Goal: Information Seeking & Learning: Understand process/instructions

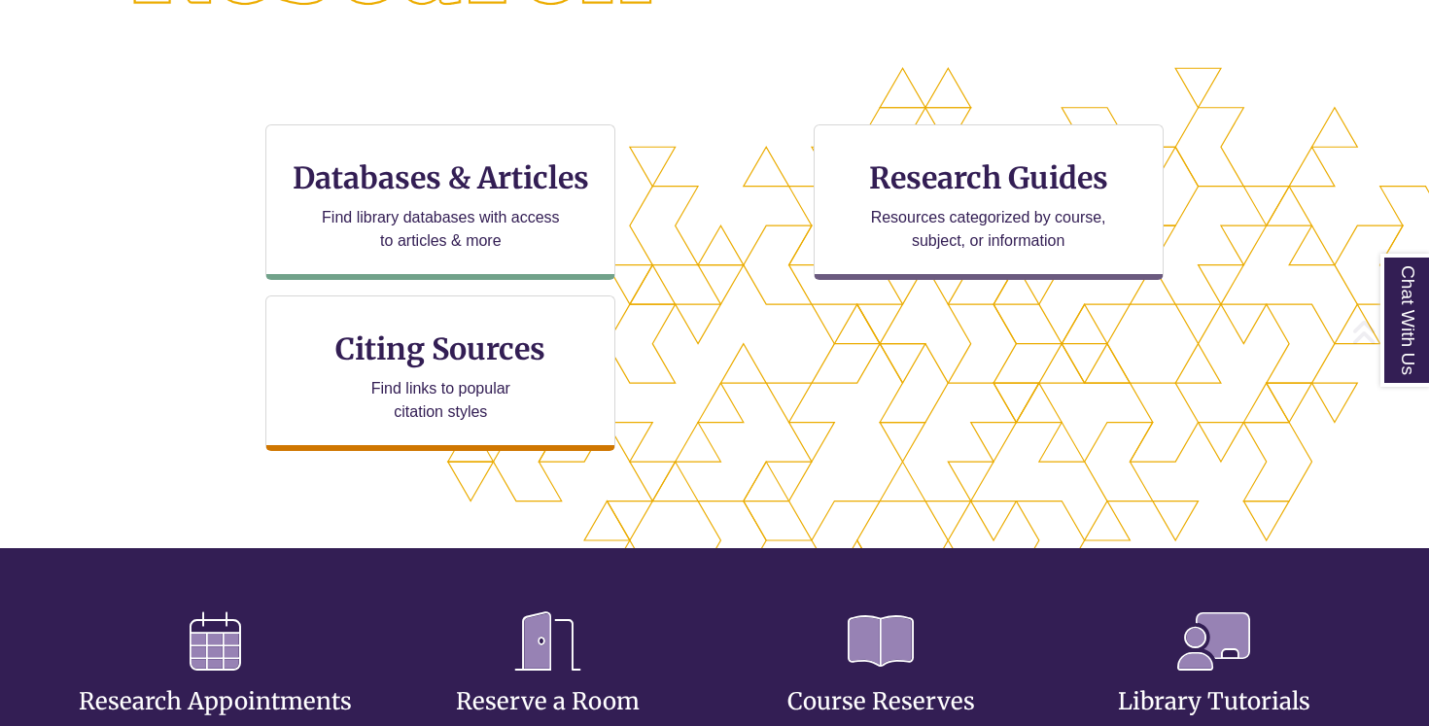
scroll to position [635, 1264]
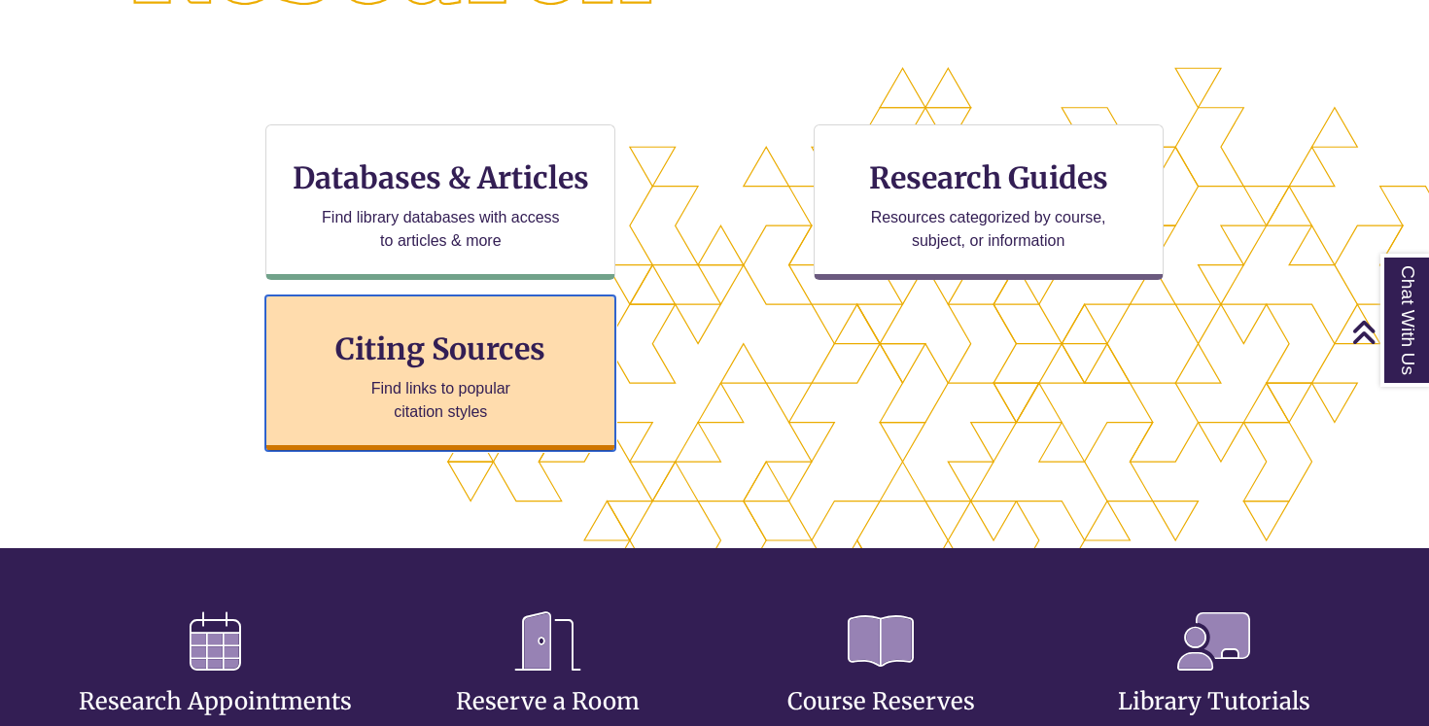
click at [490, 402] on p "Find links to popular citation styles" at bounding box center [441, 400] width 190 height 47
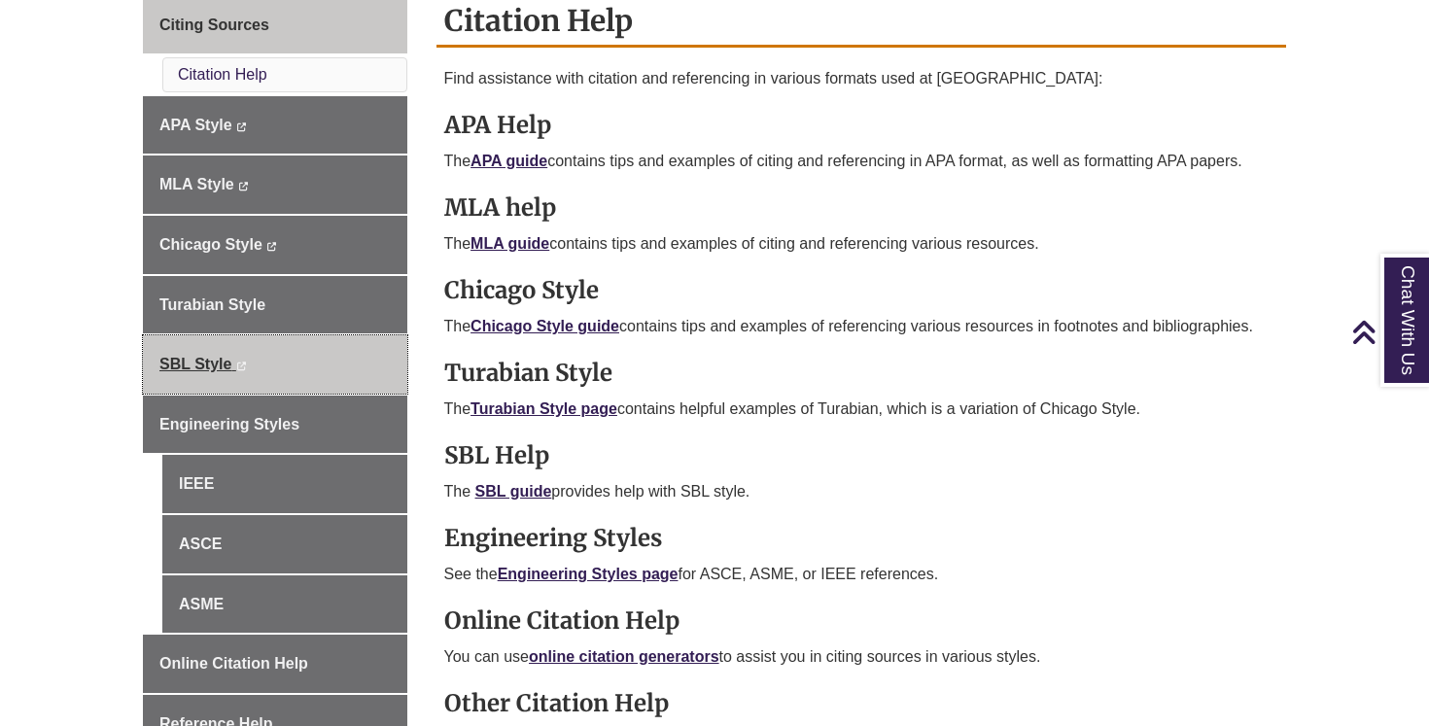
scroll to position [574, 0]
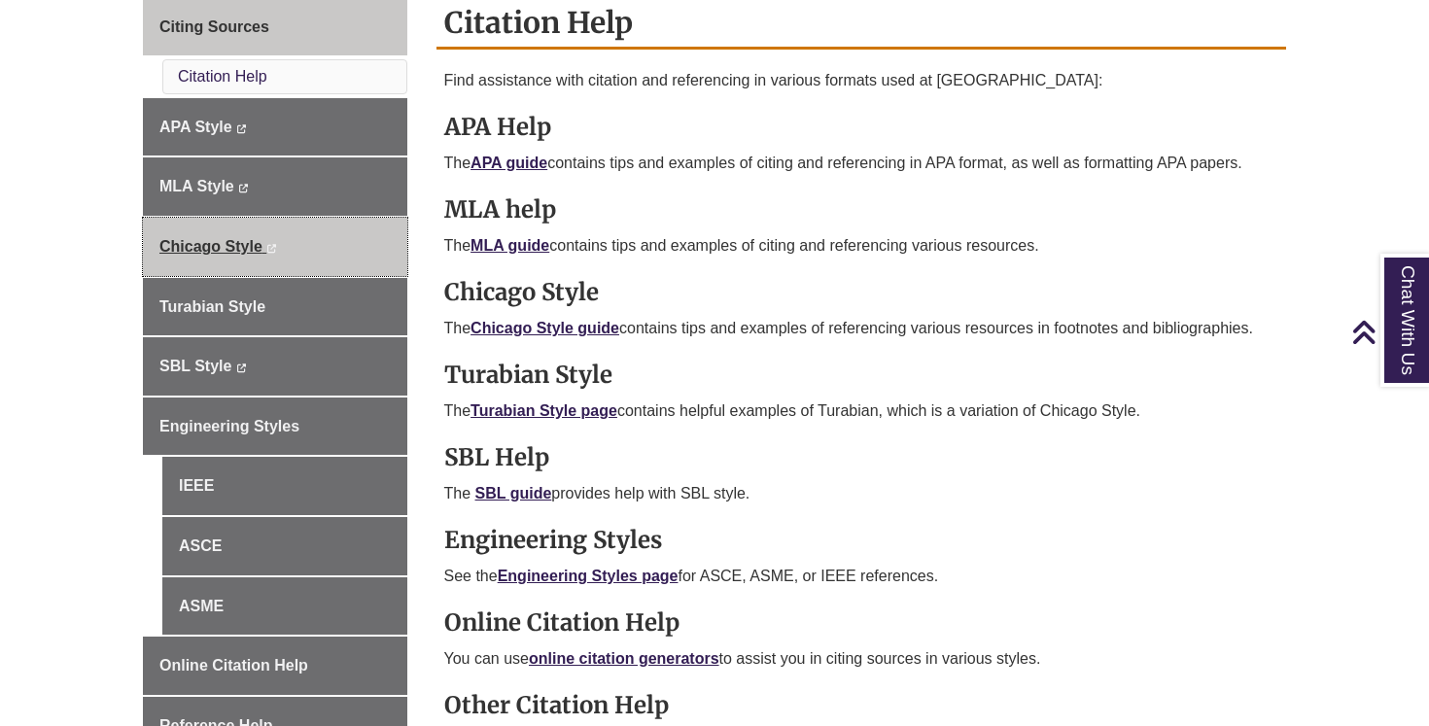
click at [331, 245] on link "Chicago Style This link opens in a new window This link opens in a new window" at bounding box center [275, 247] width 264 height 58
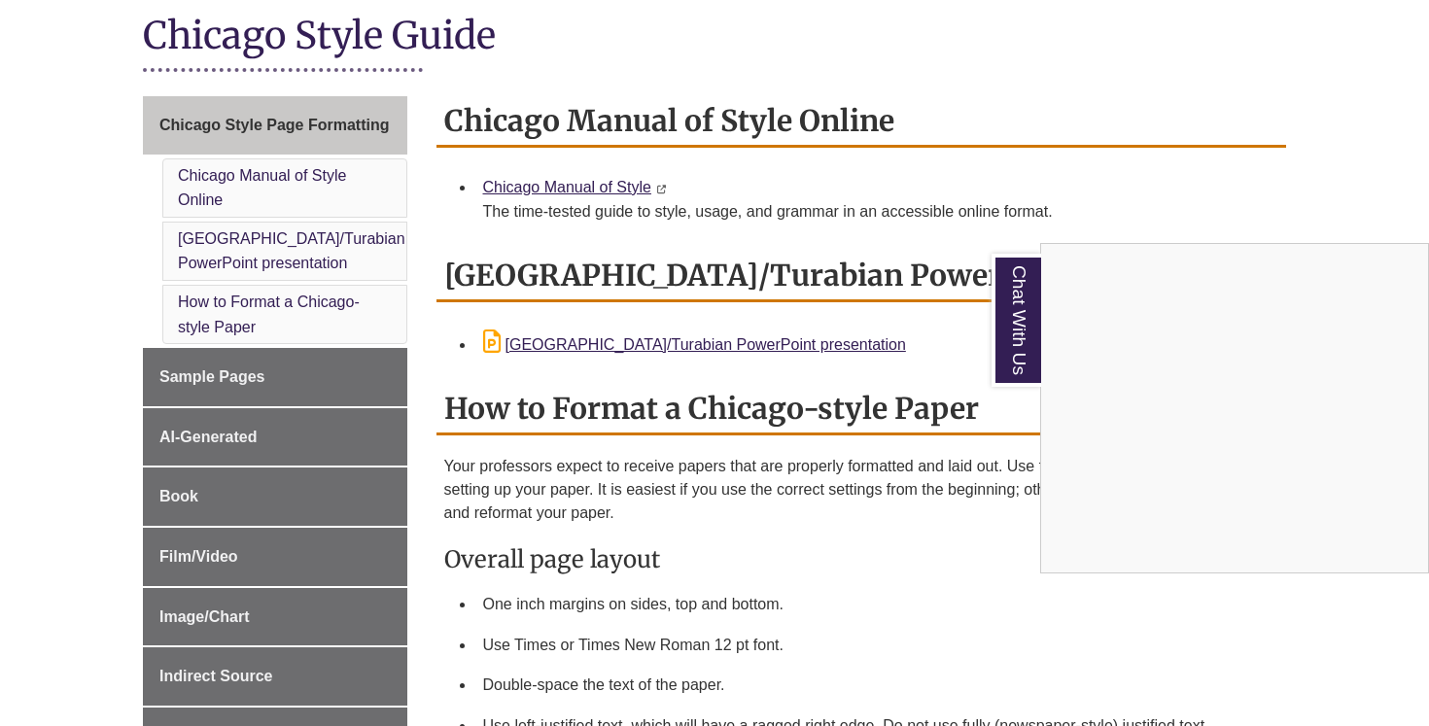
scroll to position [542, 0]
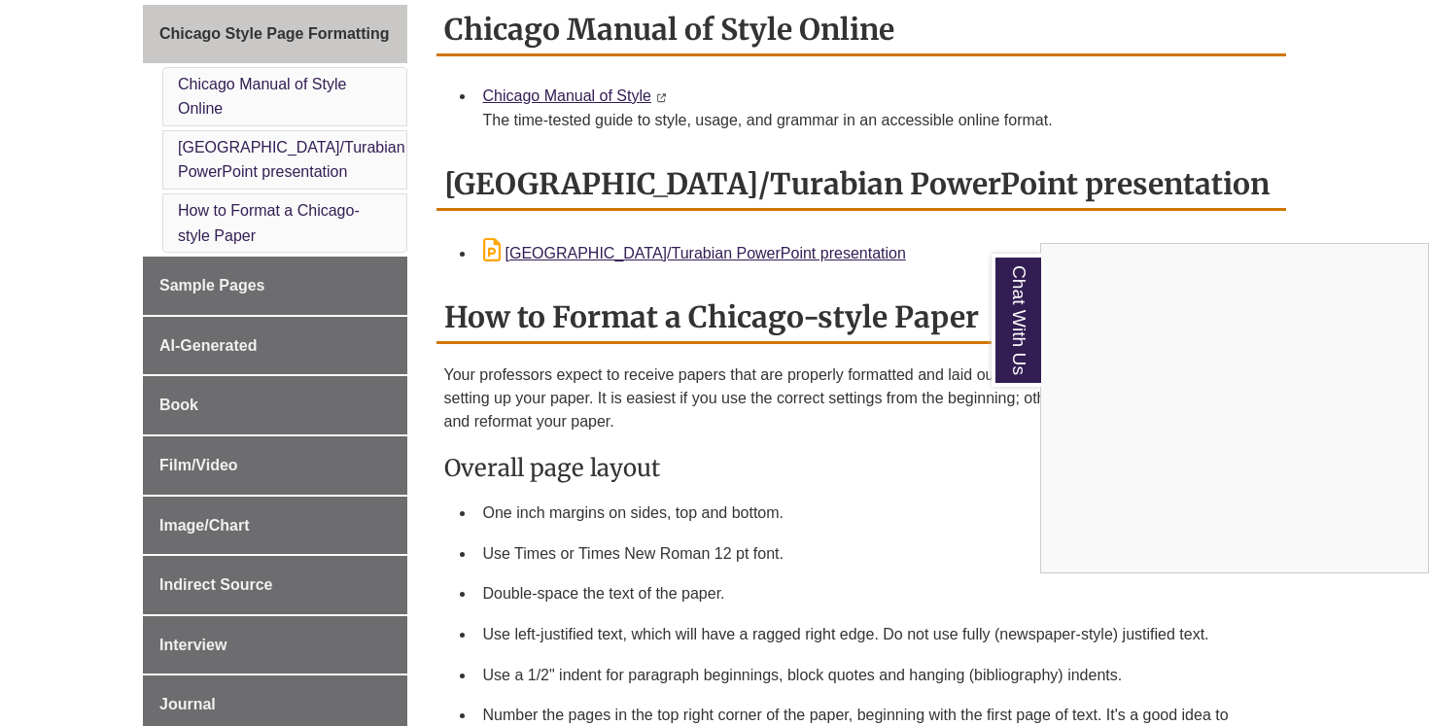
click at [1067, 206] on div "Chat With Us" at bounding box center [714, 363] width 1429 height 726
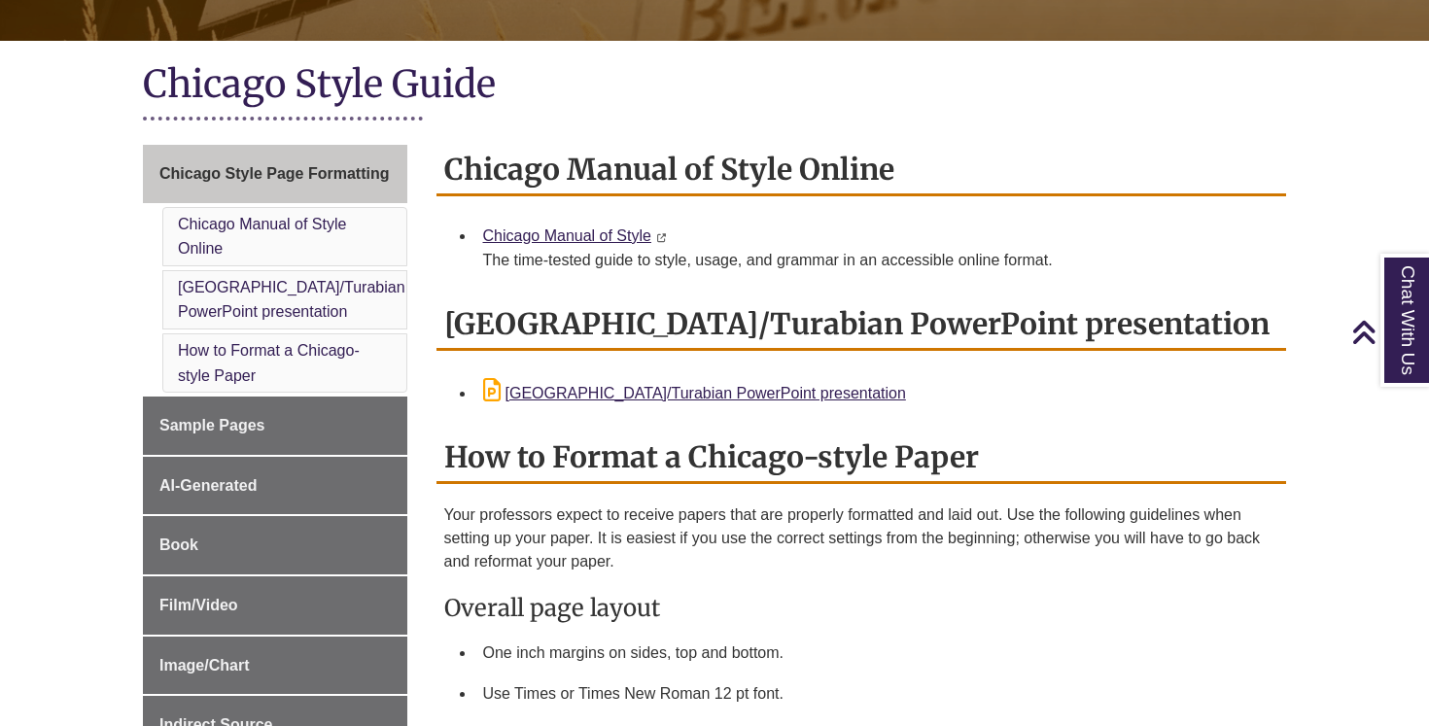
scroll to position [408, 0]
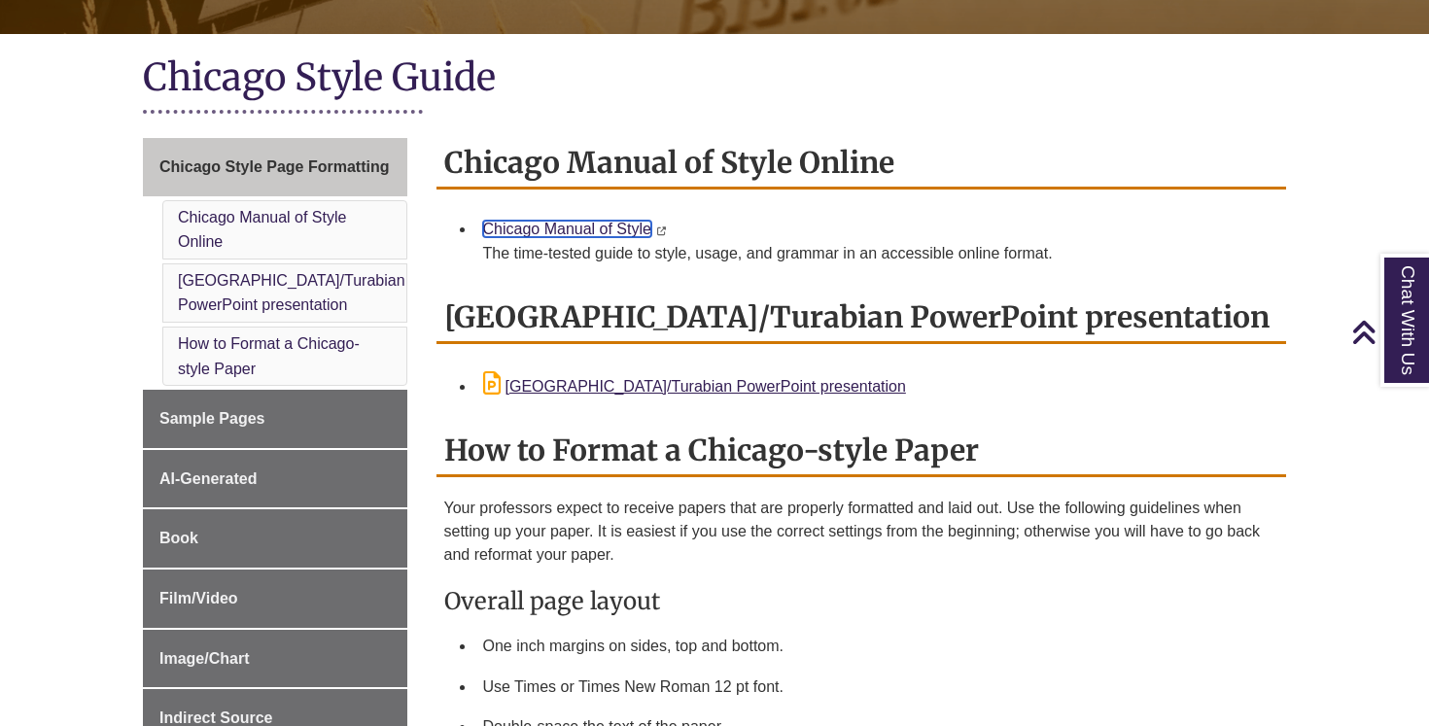
click at [616, 230] on link "Chicago Manual of Style" at bounding box center [567, 229] width 168 height 17
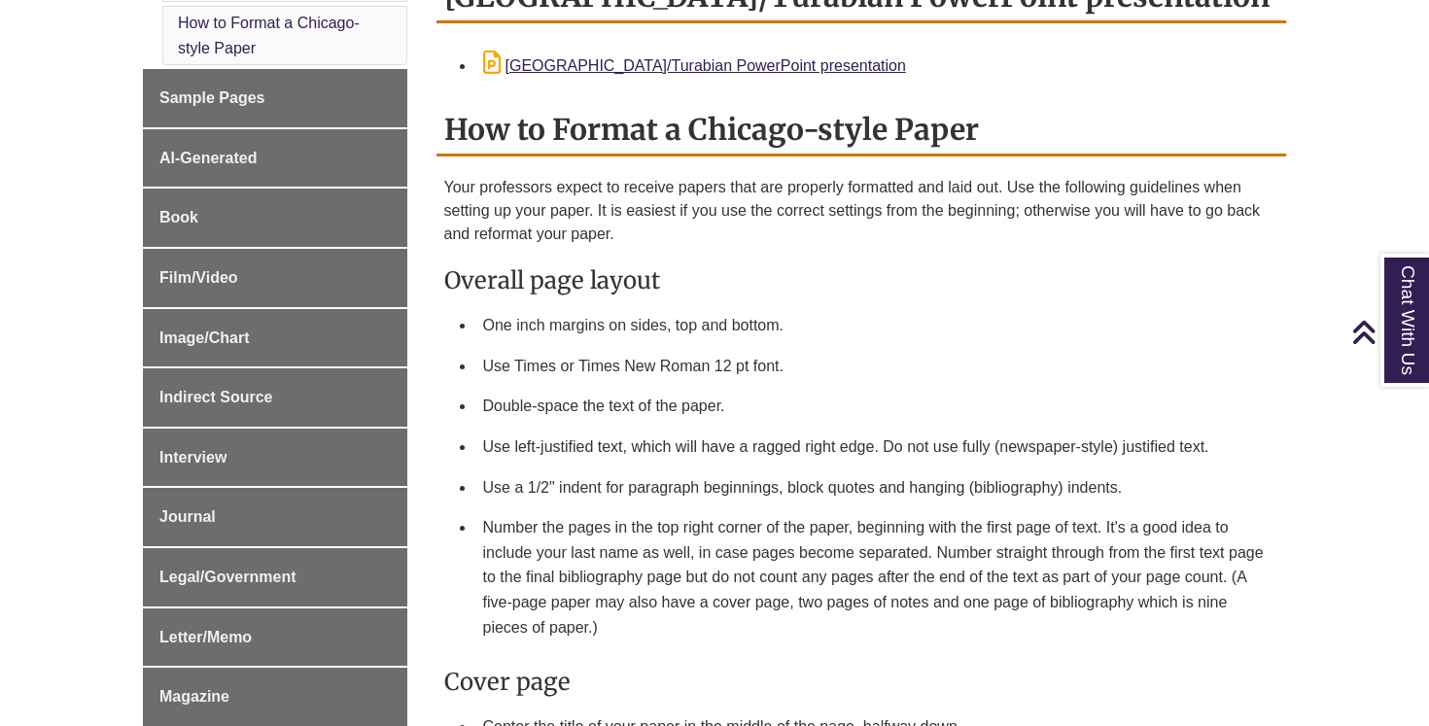
scroll to position [760, 0]
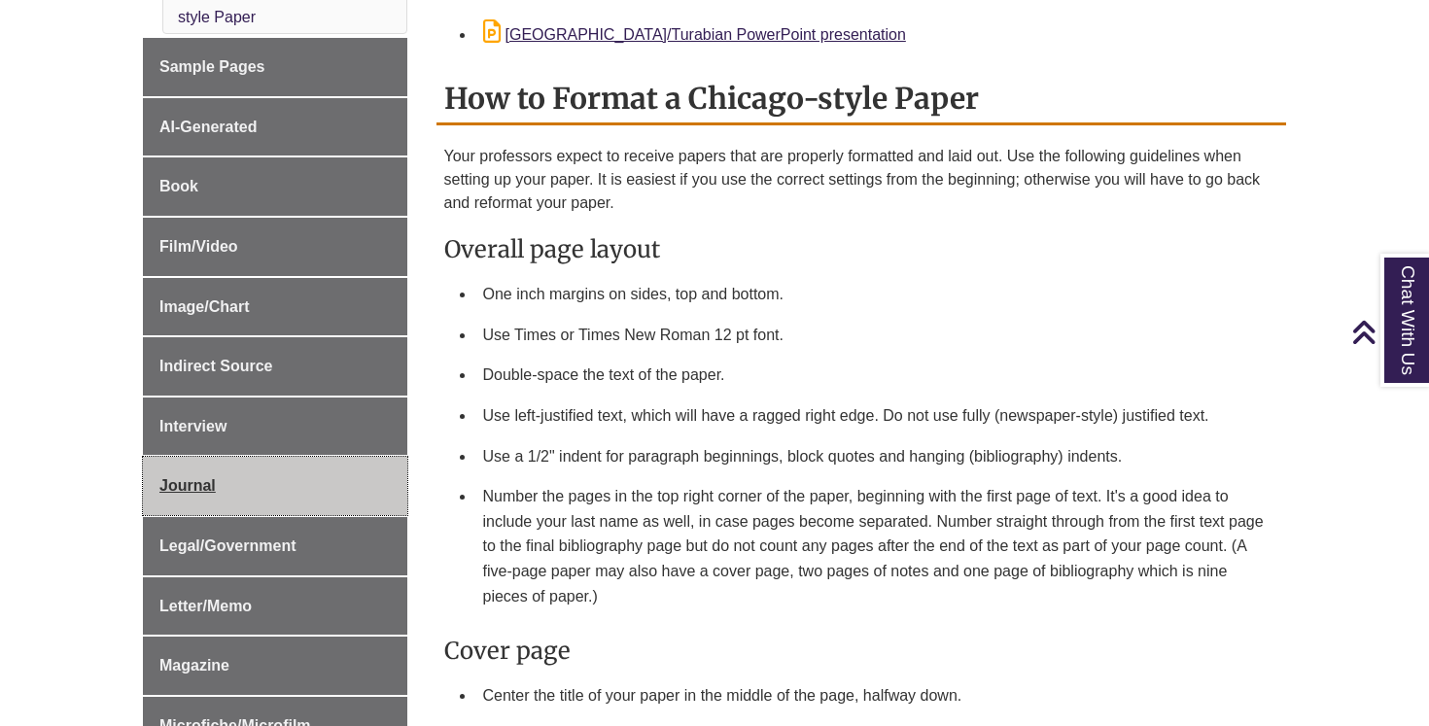
click at [209, 489] on span "Journal" at bounding box center [187, 485] width 56 height 17
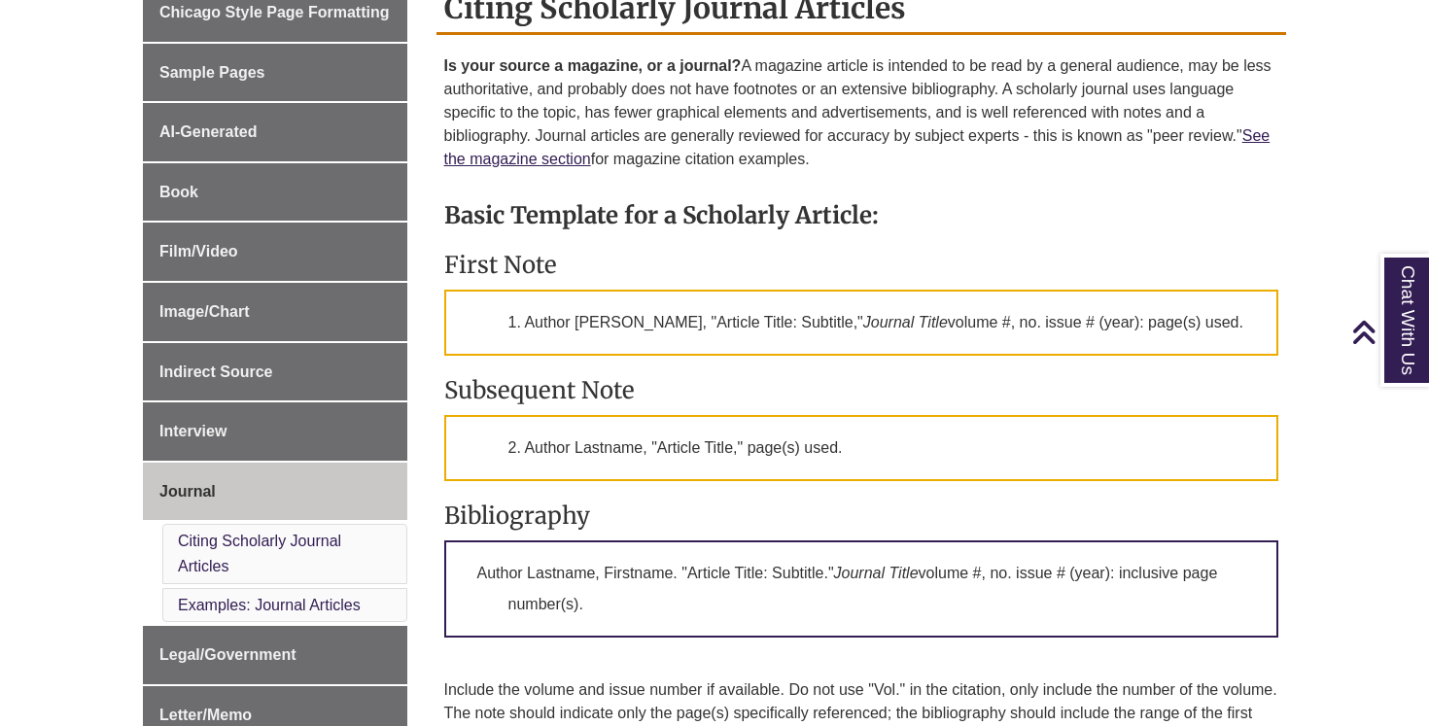
scroll to position [670, 0]
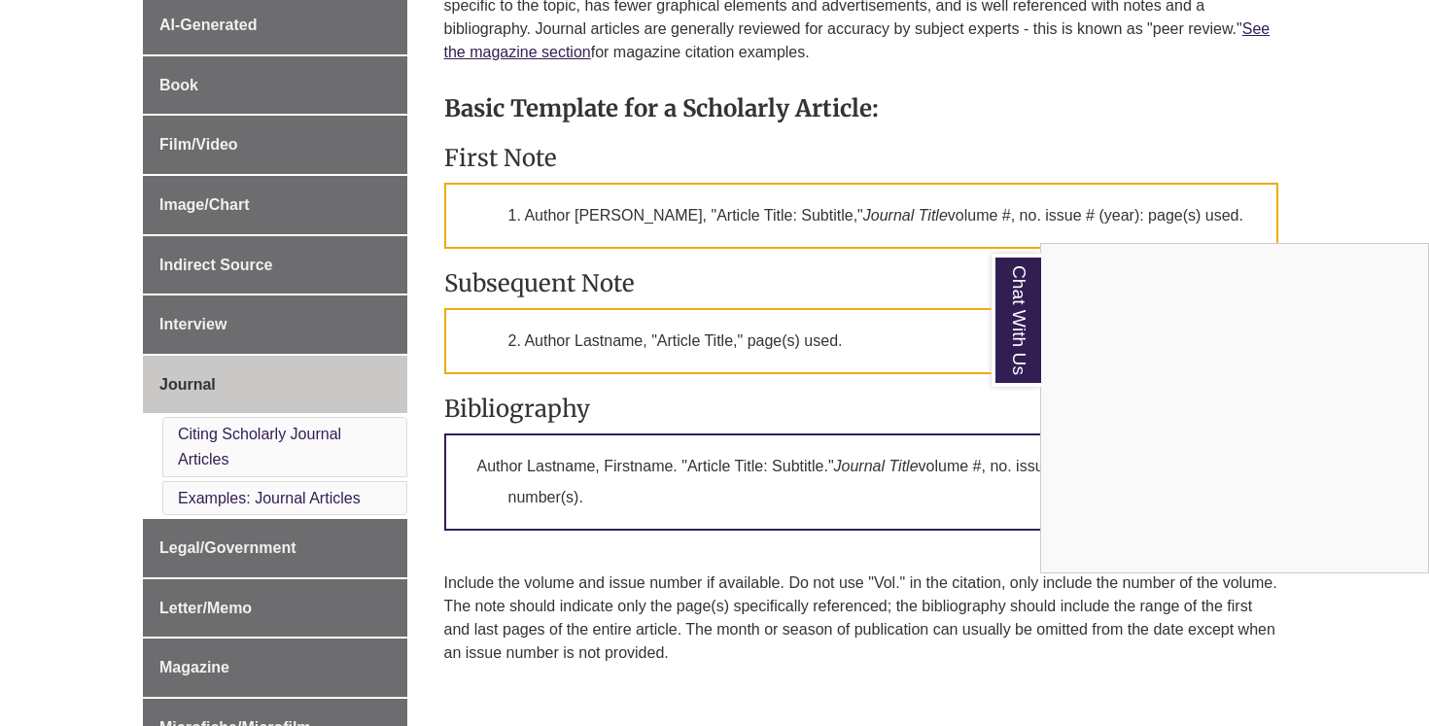
drag, startPoint x: 525, startPoint y: 213, endPoint x: 561, endPoint y: 227, distance: 38.5
click at [562, 227] on div "Chat With Us" at bounding box center [714, 363] width 1429 height 726
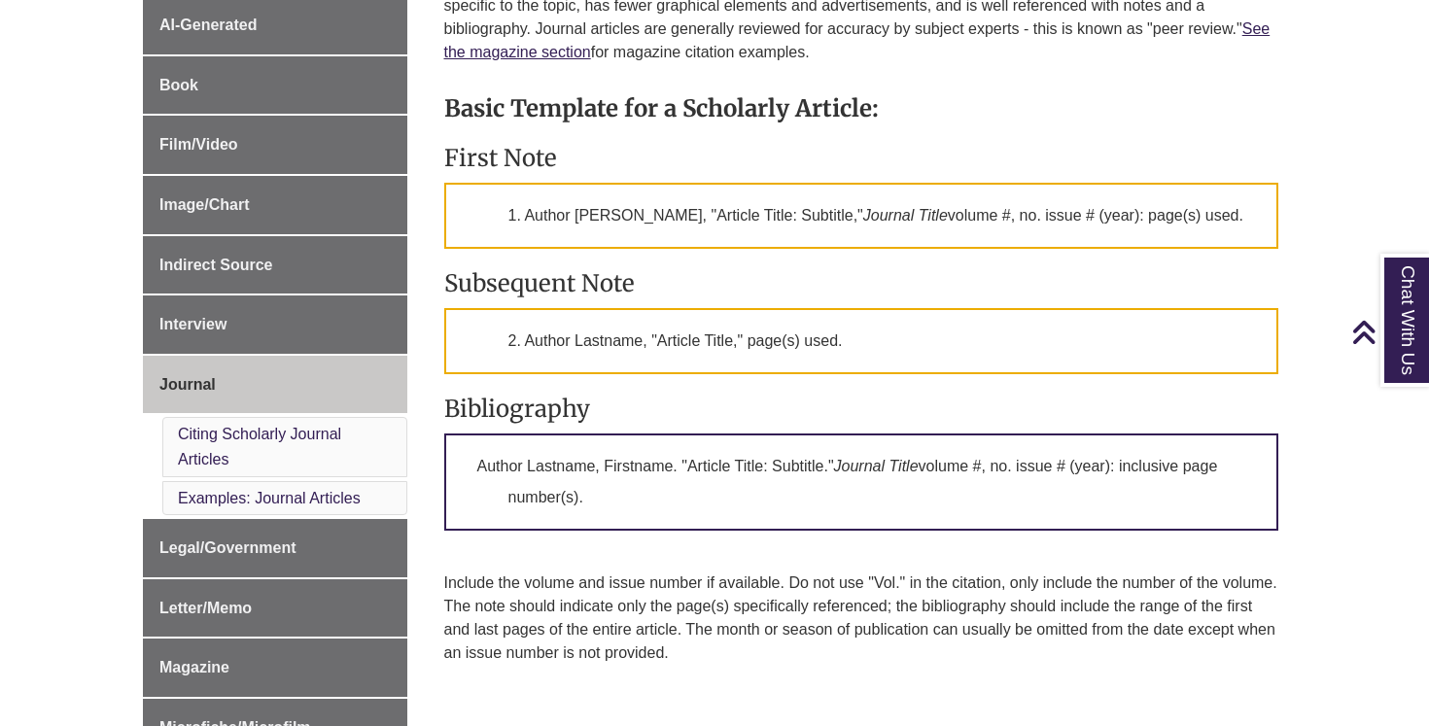
click at [554, 224] on p "1. Author Firstname Lastname, "Article Title: Subtitle," Journal Title volume #…" at bounding box center [861, 216] width 835 height 66
click at [537, 223] on p "1. Author Firstname Lastname, "Article Title: Subtitle," Journal Title volume #…" at bounding box center [861, 216] width 835 height 66
click at [526, 211] on p "1. Author Firstname Lastname, "Article Title: Subtitle," Journal Title volume #…" at bounding box center [861, 216] width 835 height 66
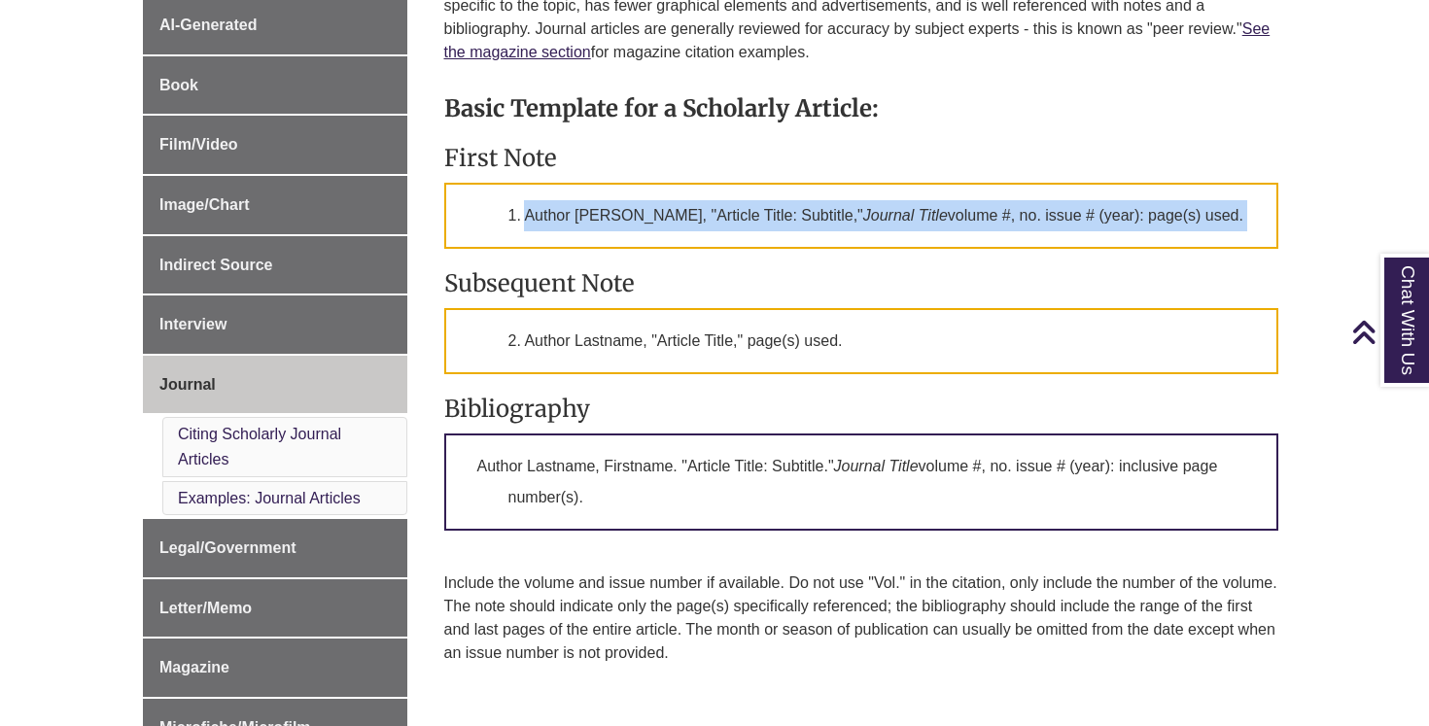
drag, startPoint x: 526, startPoint y: 211, endPoint x: 649, endPoint y: 260, distance: 132.7
click at [649, 249] on p "1. Author Firstname Lastname, "Article Title: Subtitle," Journal Title volume #…" at bounding box center [861, 216] width 835 height 66
copy div "Author Firstname Lastname, "Article Title: Subtitle," Journal Title volume #, n…"
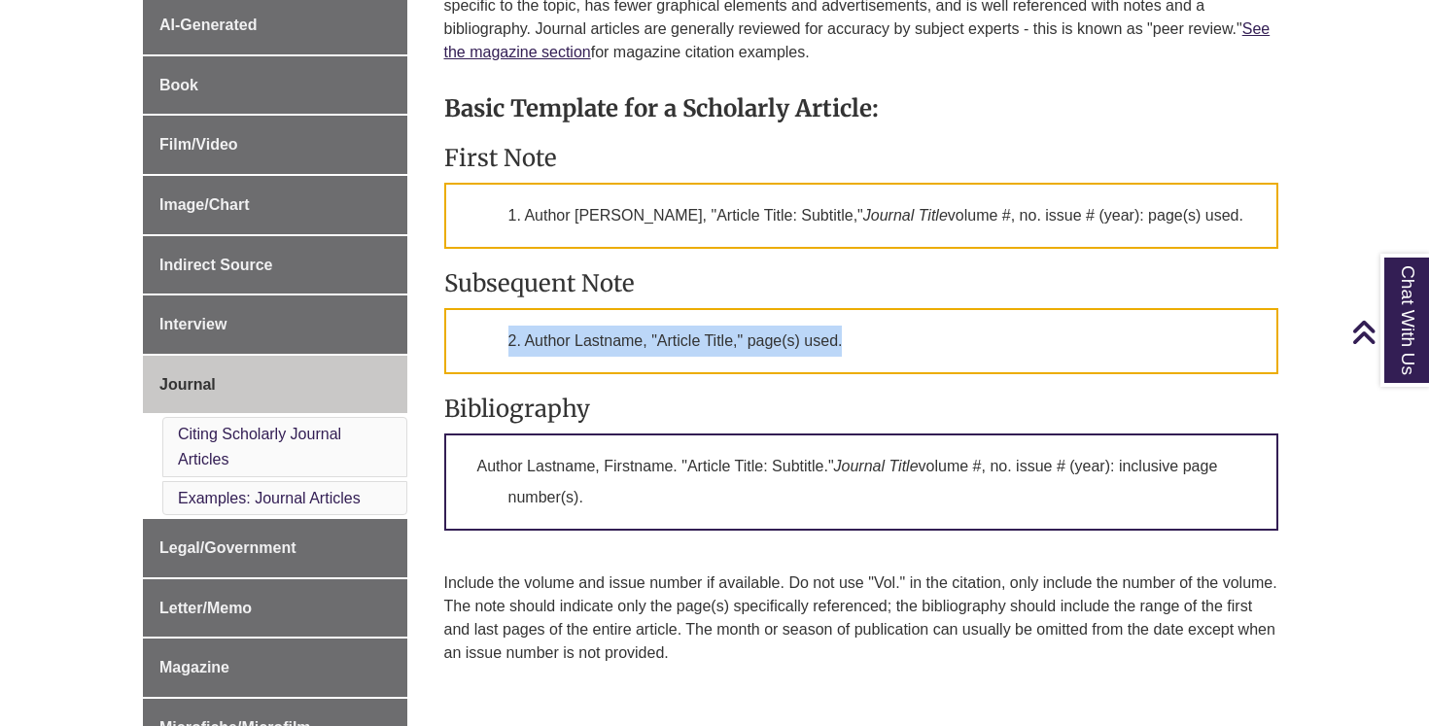
drag, startPoint x: 489, startPoint y: 384, endPoint x: 874, endPoint y: 376, distance: 385.1
click at [874, 374] on p "2. Author Lastname, "Article Title," page(s) used." at bounding box center [861, 341] width 835 height 66
copy p "2. Author Lastname, "Article Title," page(s) used."
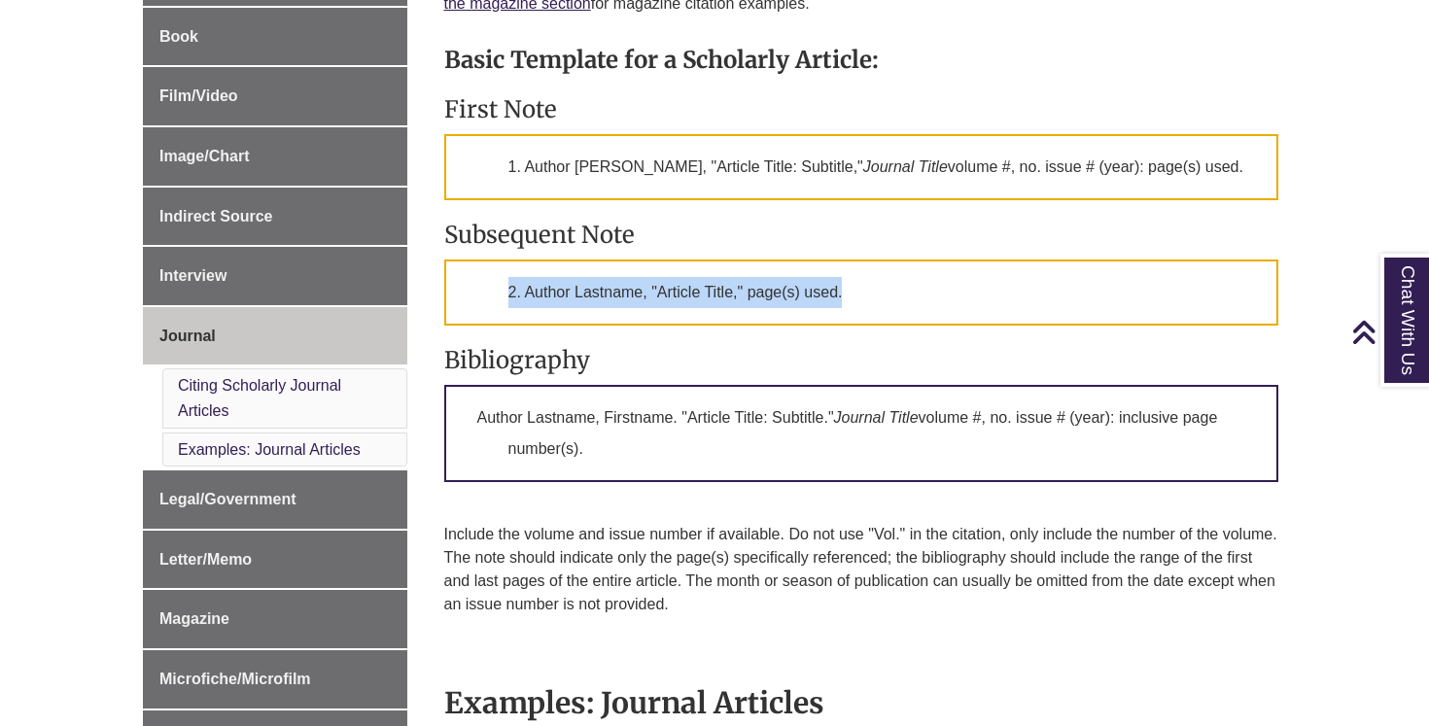
drag, startPoint x: 476, startPoint y: 446, endPoint x: 626, endPoint y: 473, distance: 152.0
click at [626, 473] on p "Author Lastname, Firstname. "Article Title: Subtitle." Journal Title volume #, …" at bounding box center [861, 433] width 835 height 97
copy p "Author Lastname, Firstname. "Article Title: Subtitle." Journal Title volume #, …"
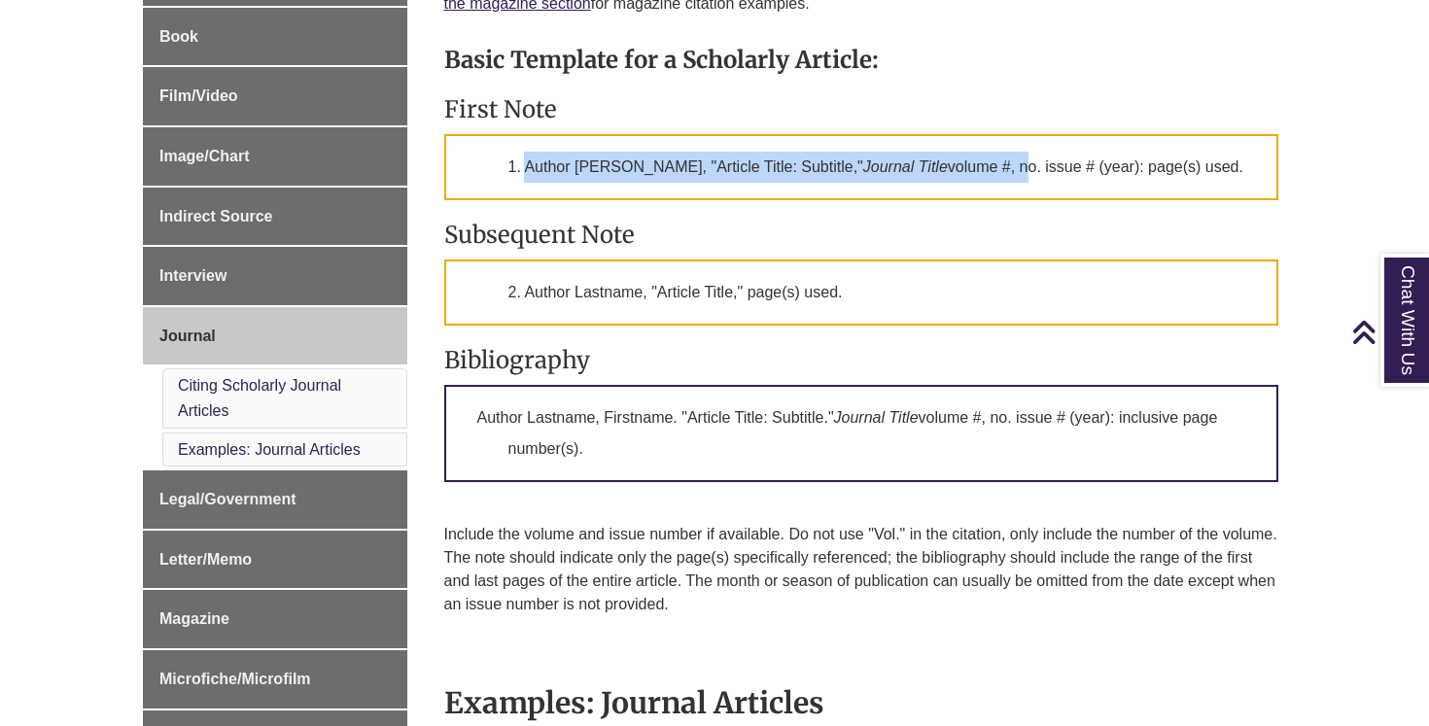
drag, startPoint x: 529, startPoint y: 169, endPoint x: 1038, endPoint y: 169, distance: 509.5
click at [1038, 169] on p "1. Author Firstname Lastname, "Article Title: Subtitle," Journal Title volume #…" at bounding box center [861, 167] width 835 height 66
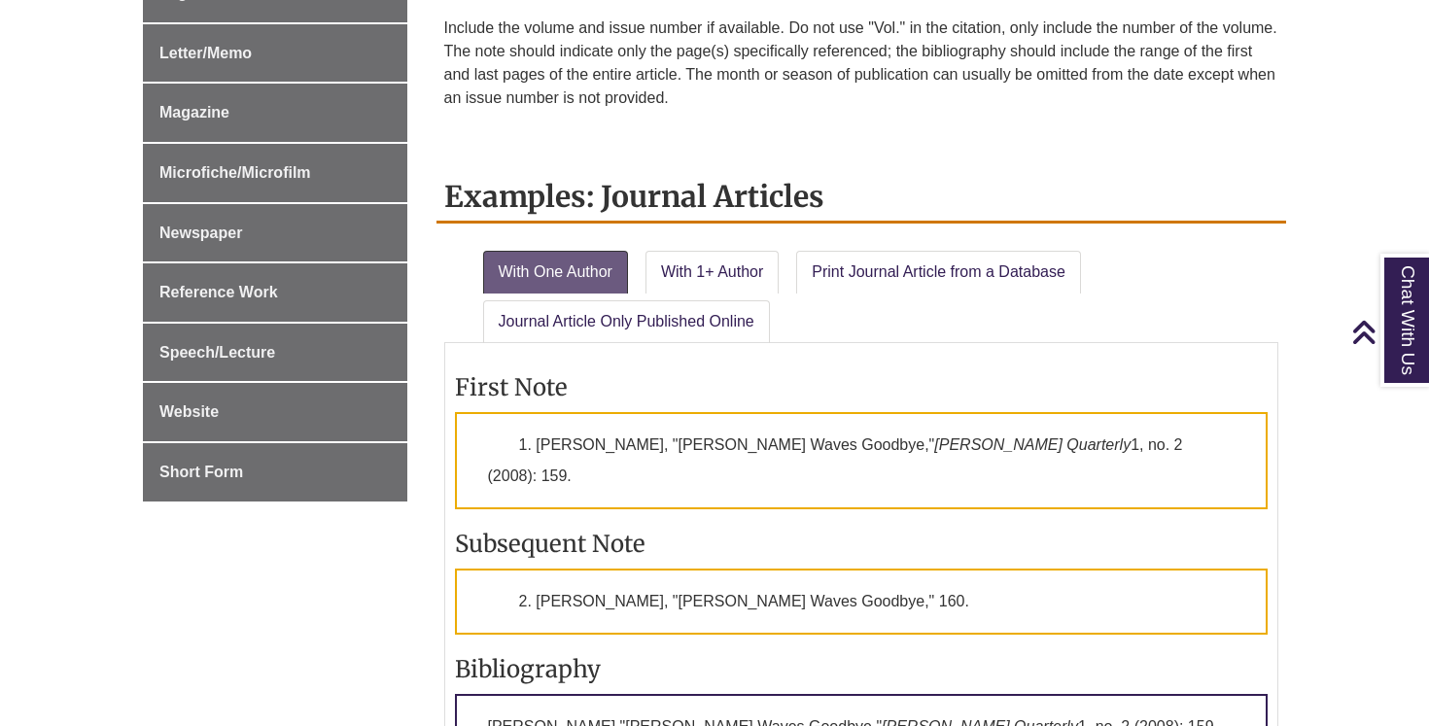
scroll to position [1224, 0]
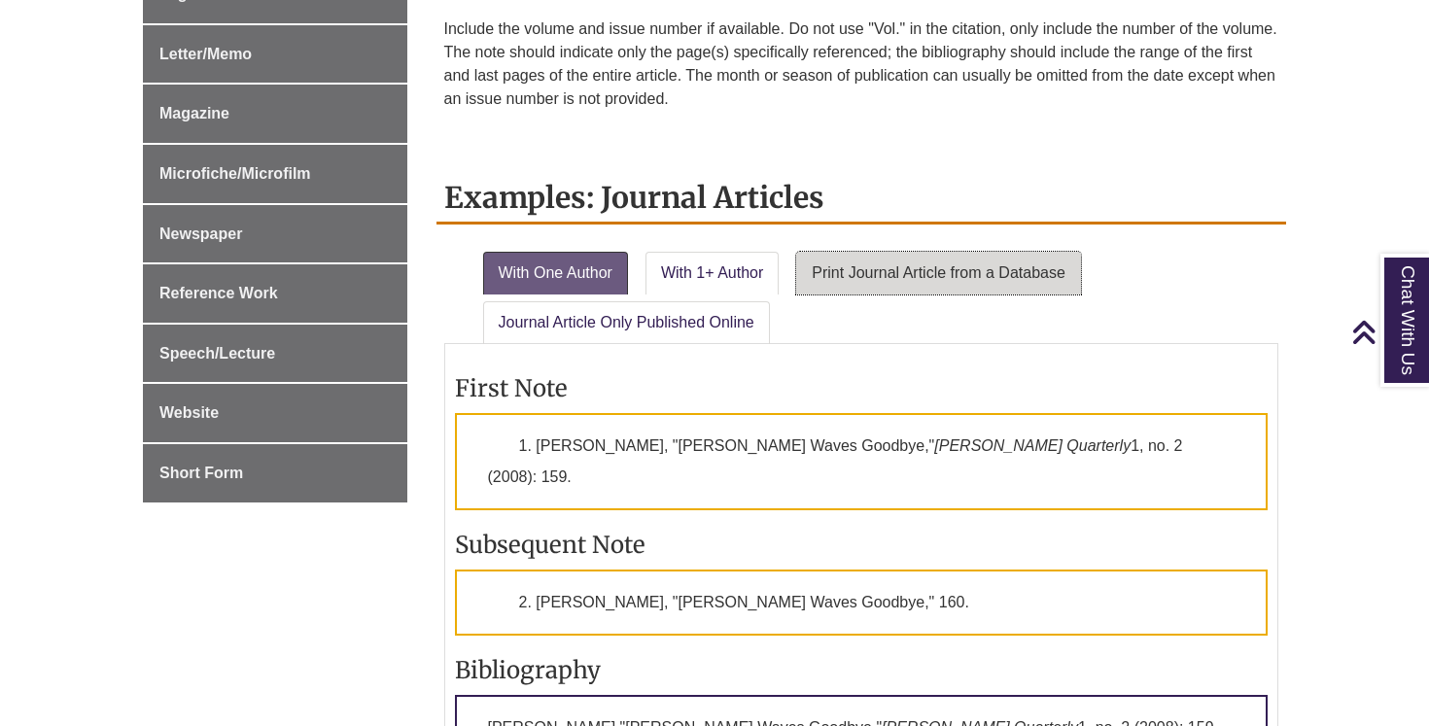
click at [848, 295] on link "Print Journal Article from a Database" at bounding box center [938, 273] width 285 height 43
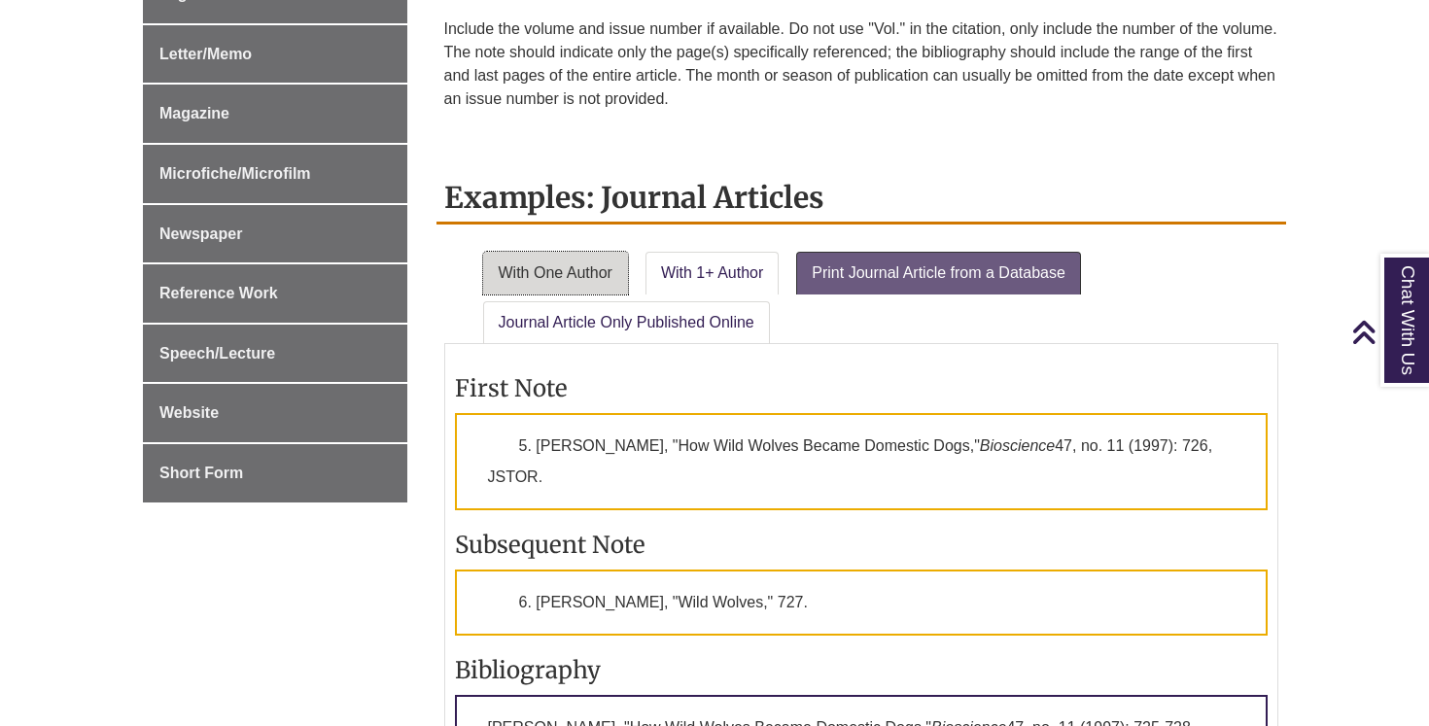
click at [543, 295] on link "With One Author" at bounding box center [555, 273] width 145 height 43
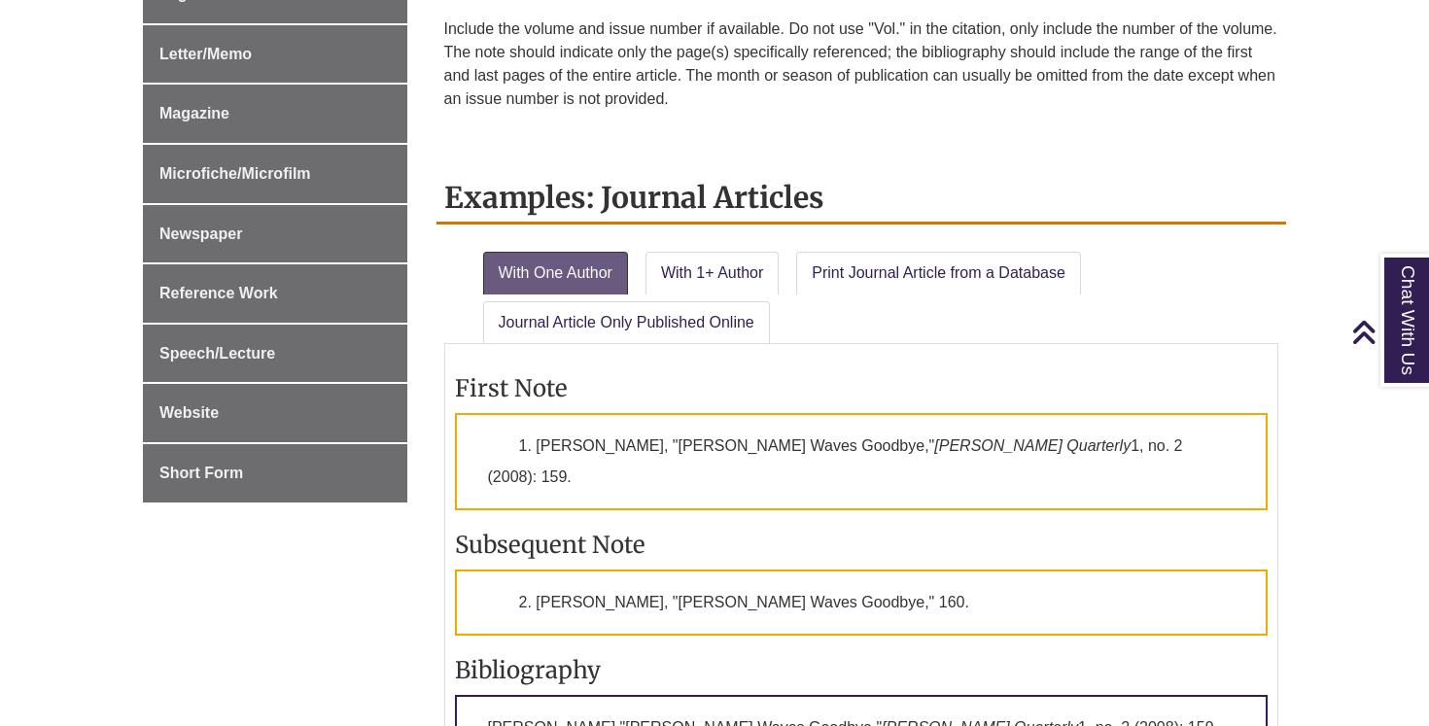
click at [548, 378] on div "First Note 1. James J. Cramer, "James J. Cramer Waves Goodbye," Lapham's Quarte…" at bounding box center [861, 662] width 835 height 636
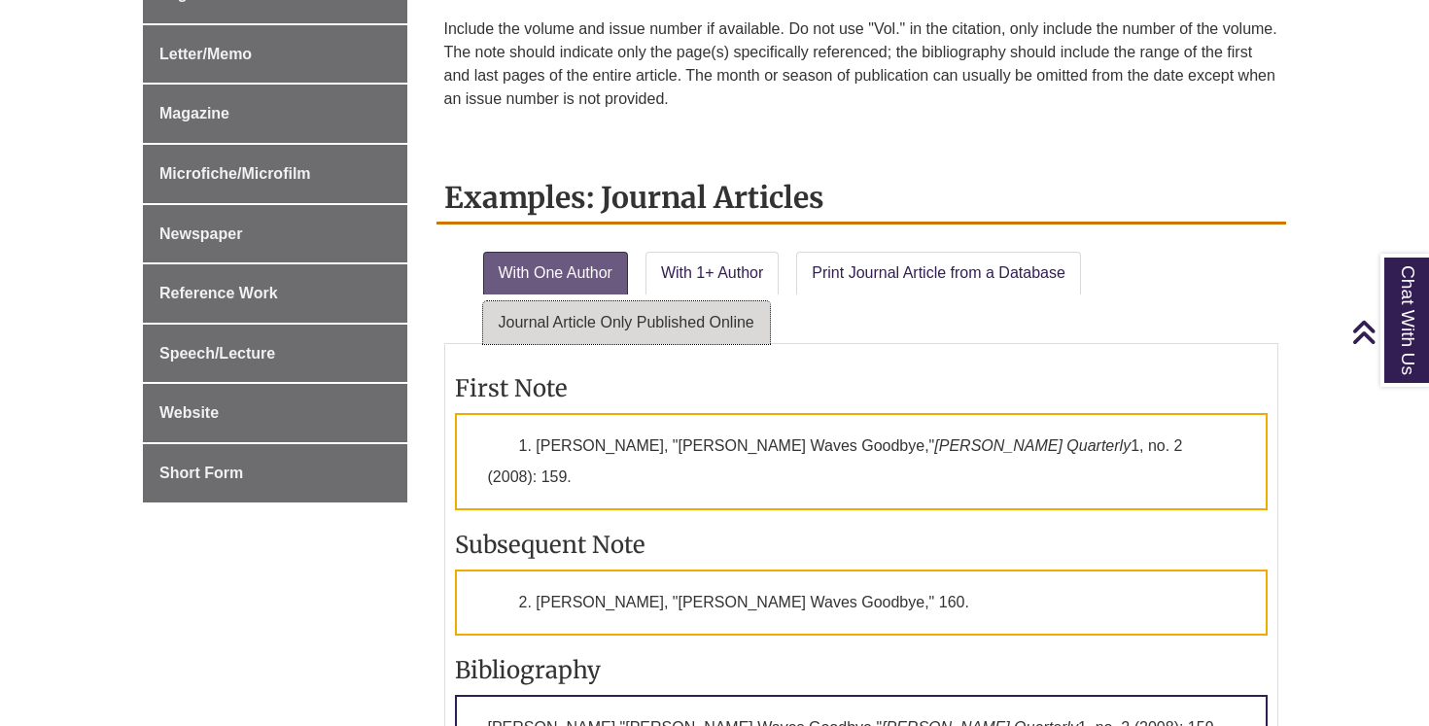
click at [548, 344] on link "Journal Article Only Published Online" at bounding box center [626, 322] width 287 height 43
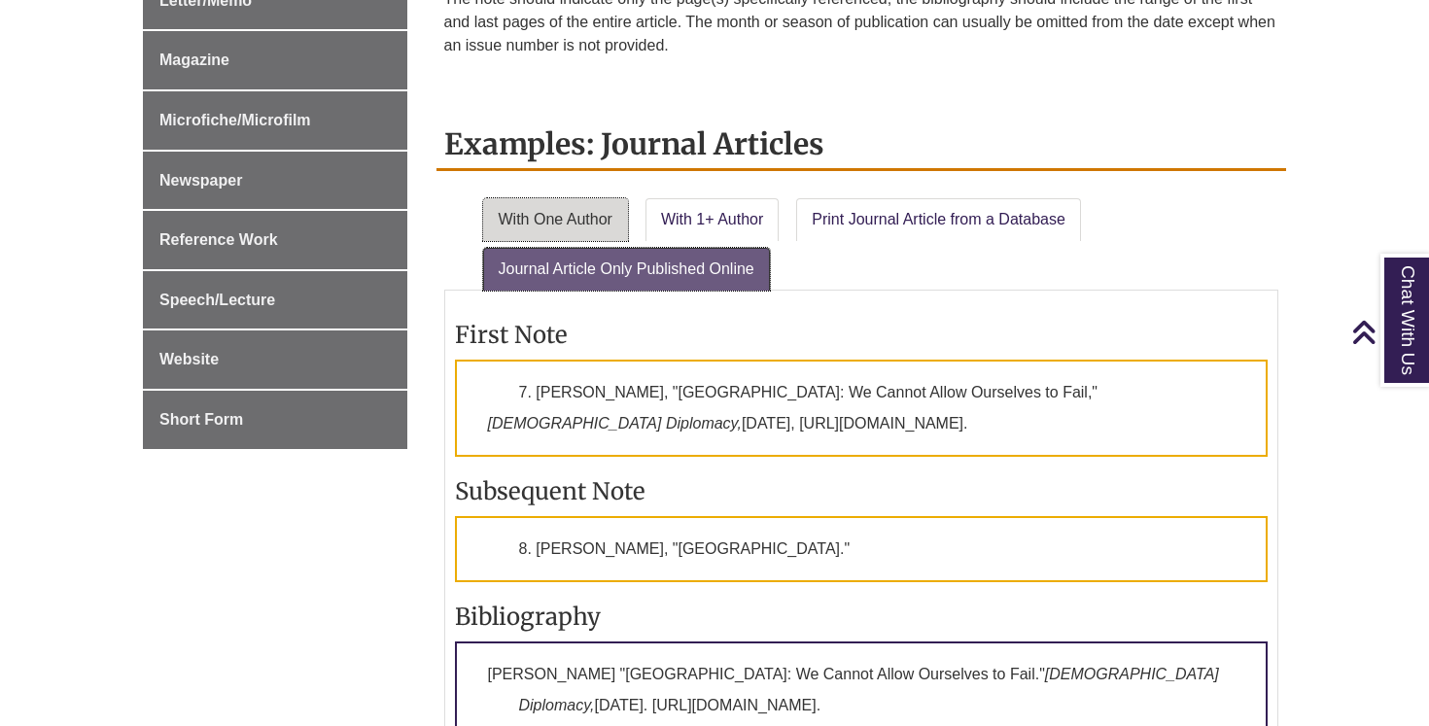
scroll to position [1284, 0]
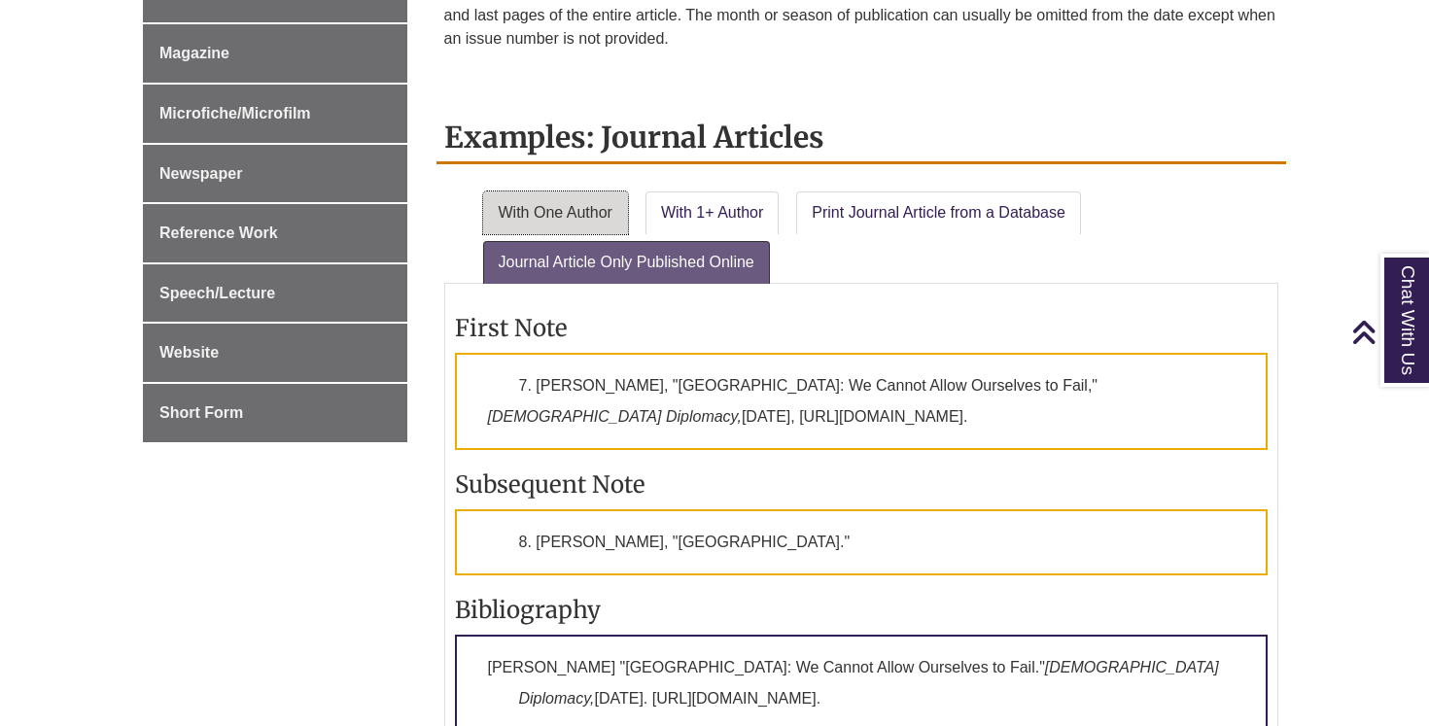
click at [553, 228] on link "With One Author" at bounding box center [555, 213] width 145 height 43
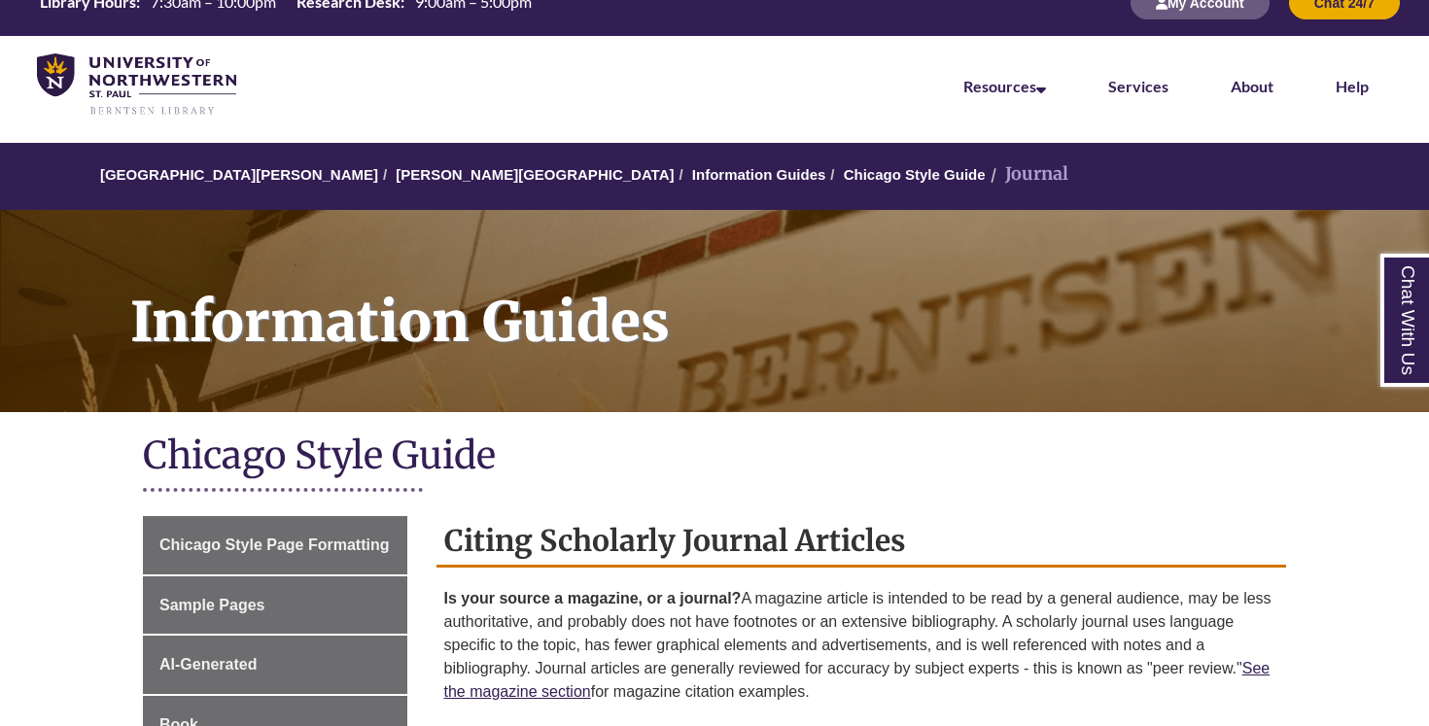
scroll to position [0, 0]
